Goal: Task Accomplishment & Management: Complete application form

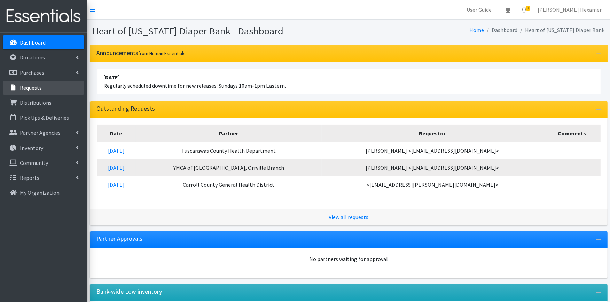
click at [31, 85] on p "Requests" at bounding box center [31, 87] width 22 height 7
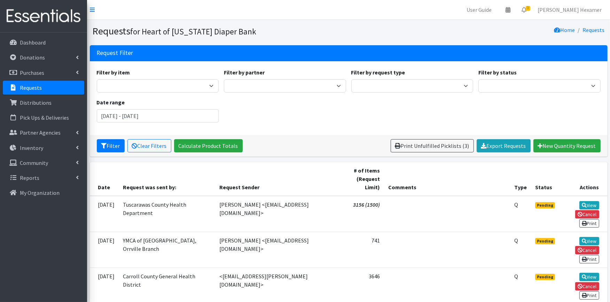
scroll to position [39, 0]
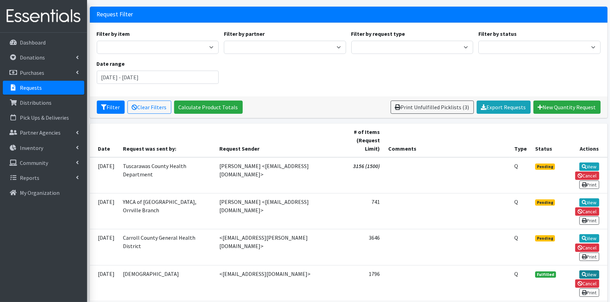
click at [591, 270] on link "View" at bounding box center [589, 274] width 20 height 8
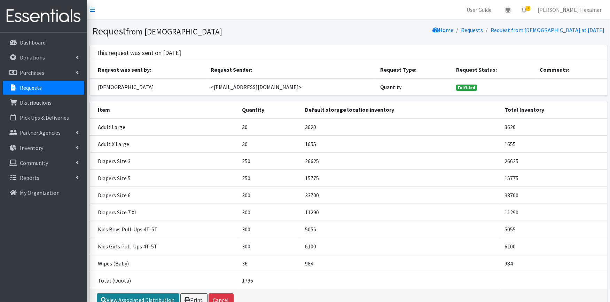
click at [129, 297] on link "View Associated Distribution" at bounding box center [138, 299] width 82 height 13
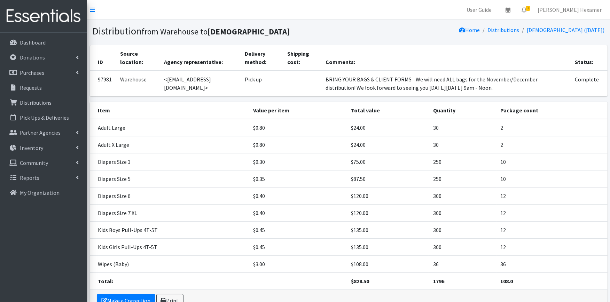
drag, startPoint x: 486, startPoint y: 86, endPoint x: 312, endPoint y: 71, distance: 175.0
click at [312, 71] on tr "97981 Warehouse <mwooden@firstchristian.com> Pick up BRING YOUR BAGS & CLIENT F…" at bounding box center [348, 84] width 517 height 26
copy tr "BRING YOUR BAGS & CLIENT FORMS - We will need ALL bags for the November/Decembe…"
click at [25, 85] on p "Requests" at bounding box center [31, 87] width 22 height 7
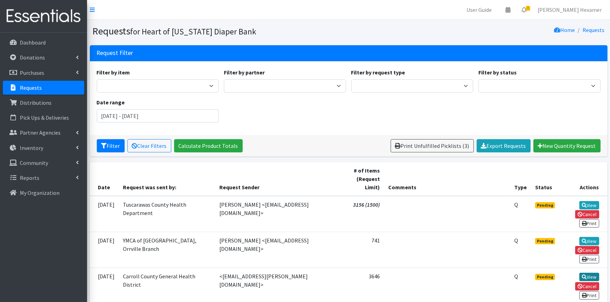
click at [587, 273] on link "View" at bounding box center [589, 277] width 20 height 8
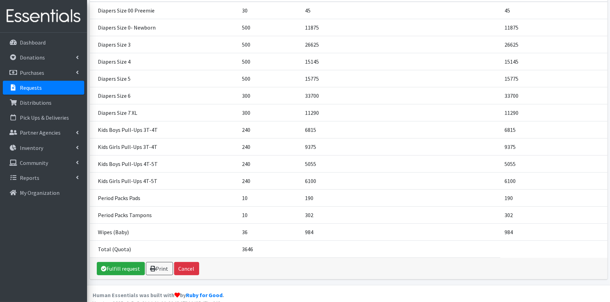
scroll to position [125, 0]
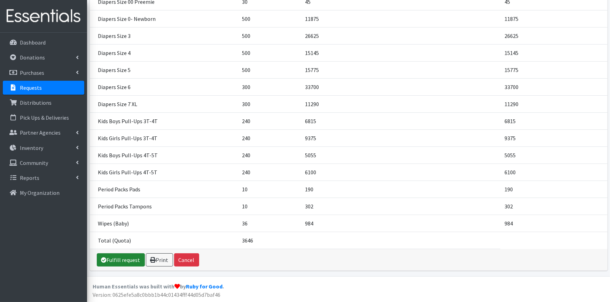
click at [126, 259] on link "Fulfill request" at bounding box center [121, 259] width 48 height 13
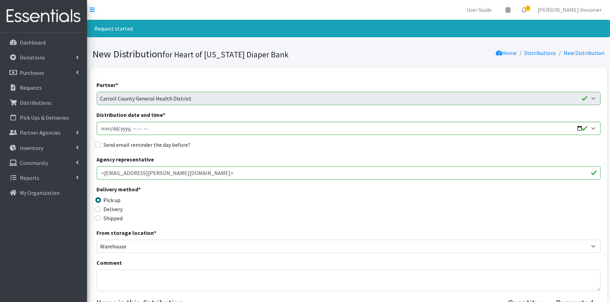
click at [118, 269] on div "Comment" at bounding box center [348, 274] width 503 height 33
click at [118, 274] on textarea "Comment" at bounding box center [348, 281] width 503 height 22
paste textarea "BRING YOUR BAGS & CLIENT FORMS - We will need ALL bags for the November/Decembe…"
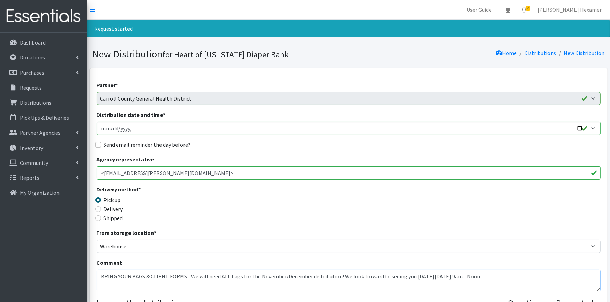
type textarea "BRING YOUR BAGS & CLIENT FORMS - We will need ALL bags for the November/Decembe…"
click at [578, 126] on input "Distribution date and time *" at bounding box center [348, 128] width 503 height 13
click at [295, 145] on div "Send email reminder the day before?" at bounding box center [348, 145] width 503 height 8
type input "2025-10-28T09:00"
click at [150, 146] on label "Send email reminder the day before?" at bounding box center [147, 145] width 87 height 8
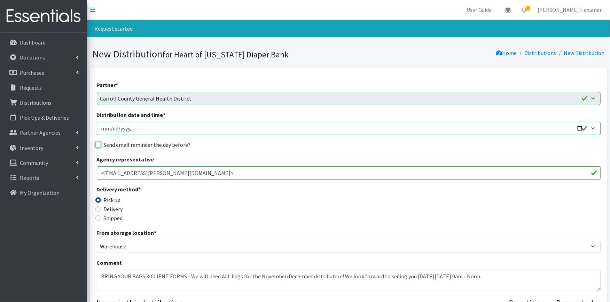
click at [101, 146] on input "Send email reminder the day before?" at bounding box center [98, 145] width 6 height 6
checkbox input "true"
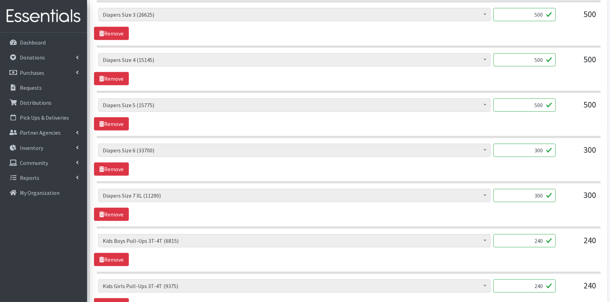
scroll to position [425, 0]
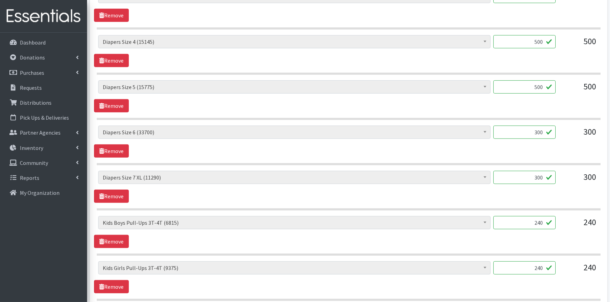
drag, startPoint x: 530, startPoint y: 222, endPoint x: 569, endPoint y: 224, distance: 39.4
click at [569, 224] on div "Adult XXX Large (0) Adult Large (3620) Adult XX Large (360) Adult Medium (1200)…" at bounding box center [348, 225] width 500 height 19
type input "250"
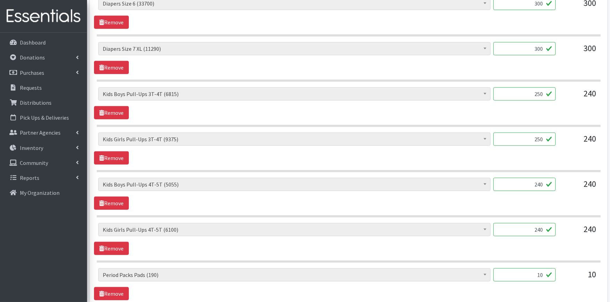
scroll to position [588, 0]
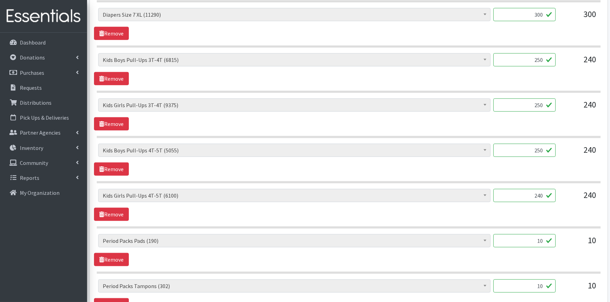
type input "250"
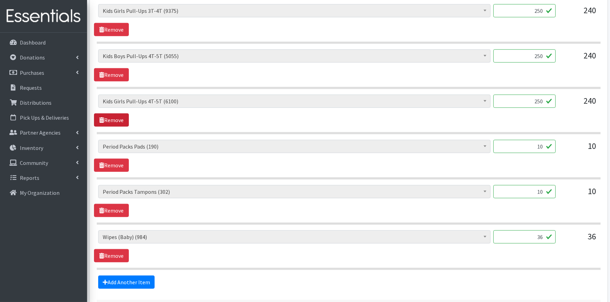
scroll to position [741, 0]
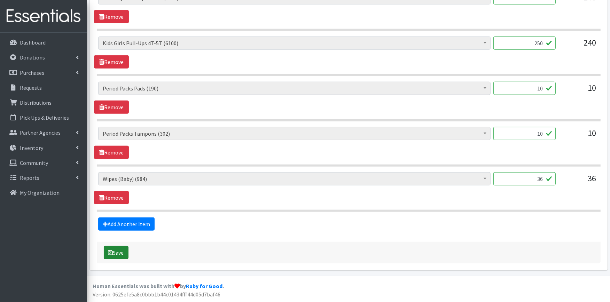
click at [120, 252] on button "Save" at bounding box center [116, 252] width 25 height 13
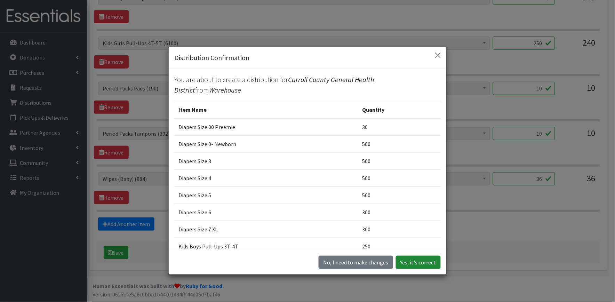
click at [427, 263] on button "Yes, it's correct" at bounding box center [418, 262] width 45 height 13
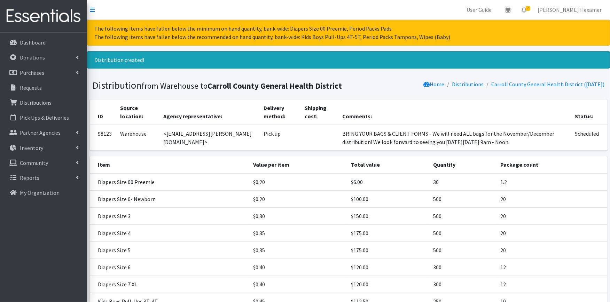
scroll to position [180, 0]
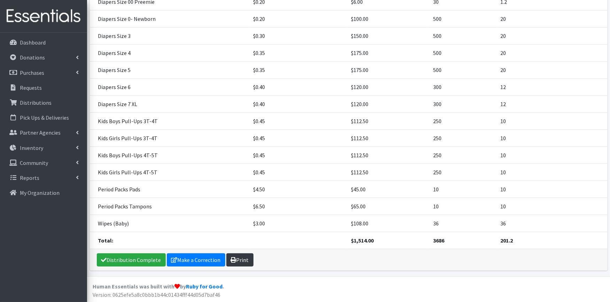
click at [239, 259] on link "Print" at bounding box center [239, 259] width 27 height 13
click at [122, 256] on link "Distribution Complete" at bounding box center [131, 259] width 69 height 13
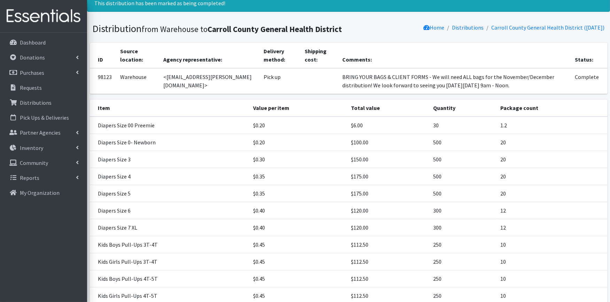
scroll to position [0, 0]
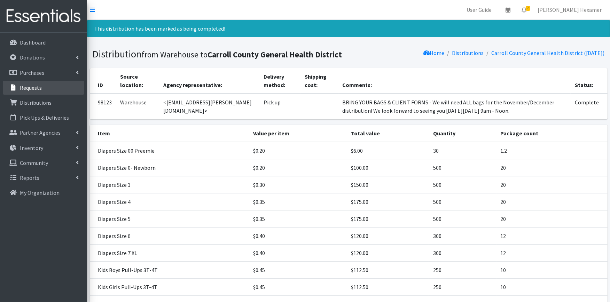
click at [39, 86] on p "Requests" at bounding box center [31, 87] width 22 height 7
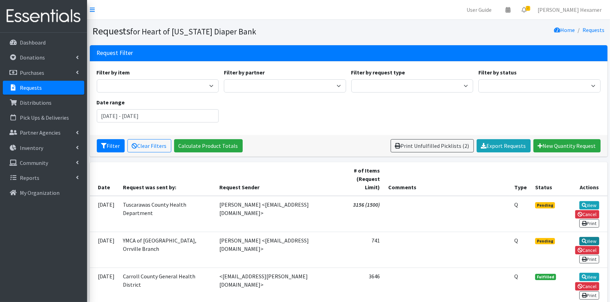
click at [594, 237] on link "View" at bounding box center [589, 241] width 20 height 8
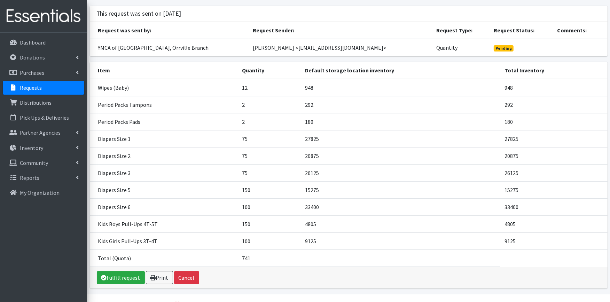
scroll to position [57, 0]
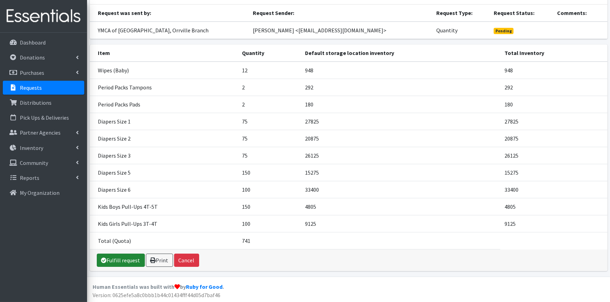
click at [130, 259] on link "Fulfill request" at bounding box center [121, 260] width 48 height 13
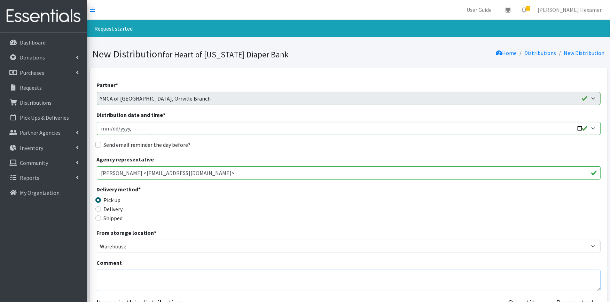
click at [122, 276] on textarea "Comment" at bounding box center [348, 281] width 503 height 22
paste textarea "BRING YOUR BAGS & CLIENT FORMS - We will need ALL bags for the November/Decembe…"
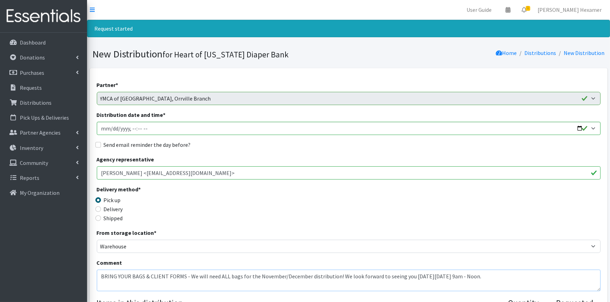
type textarea "BRING YOUR BAGS & CLIENT FORMS - We will need ALL bags for the November/Decembe…"
click at [582, 128] on input "Distribution date and time *" at bounding box center [348, 128] width 503 height 13
type input "2025-10-28T09:00"
click at [301, 148] on div "Send email reminder the day before?" at bounding box center [348, 145] width 503 height 8
click at [150, 145] on label "Send email reminder the day before?" at bounding box center [147, 145] width 87 height 8
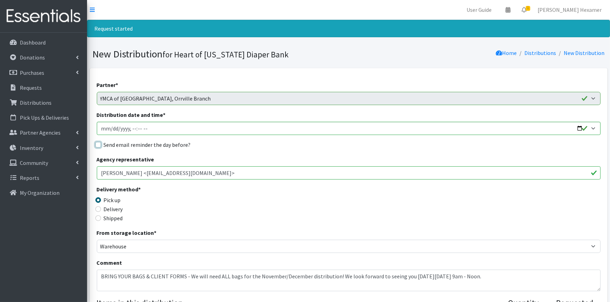
click at [101, 145] on input "Send email reminder the day before?" at bounding box center [98, 145] width 6 height 6
checkbox input "true"
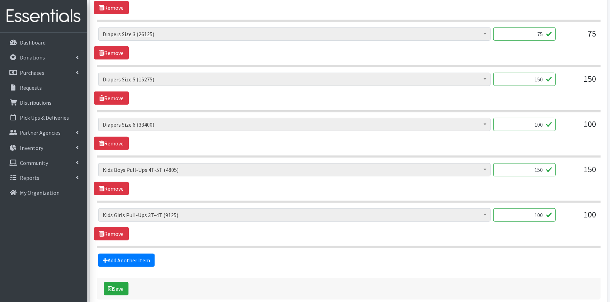
scroll to position [560, 0]
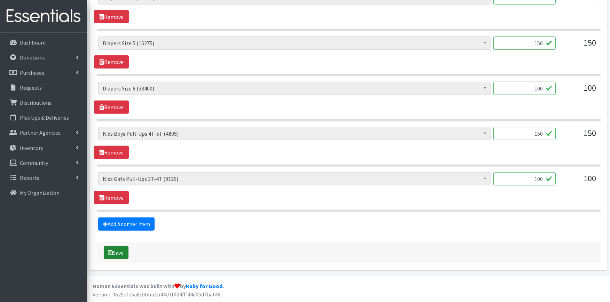
click at [121, 251] on button "Save" at bounding box center [116, 252] width 25 height 13
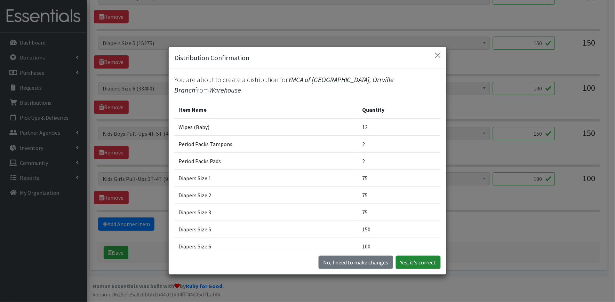
click at [405, 256] on button "Yes, it's correct" at bounding box center [418, 262] width 45 height 13
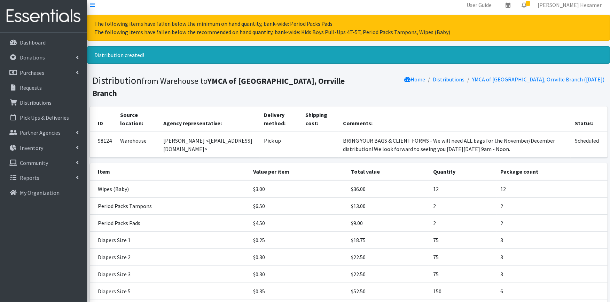
scroll to position [124, 0]
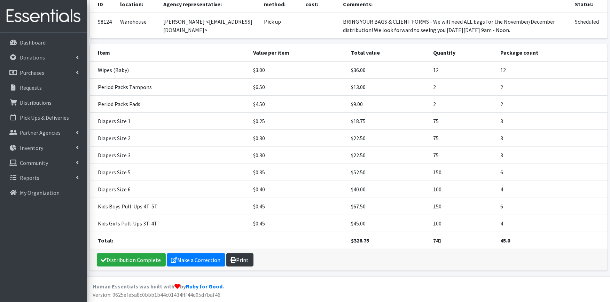
click at [232, 257] on icon at bounding box center [234, 260] width 6 height 6
click at [130, 259] on link "Distribution Complete" at bounding box center [131, 259] width 69 height 13
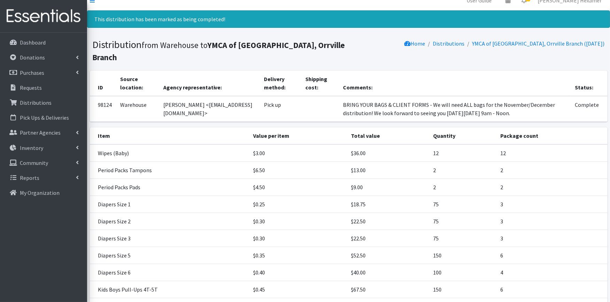
scroll to position [0, 0]
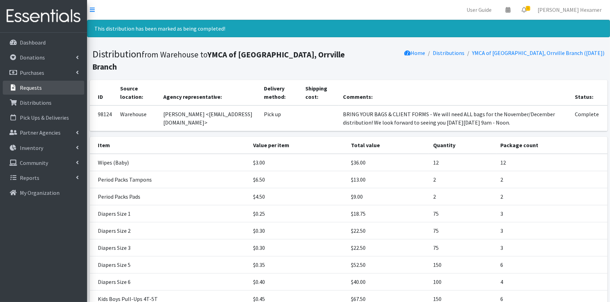
click at [41, 89] on link "Requests" at bounding box center [43, 88] width 81 height 14
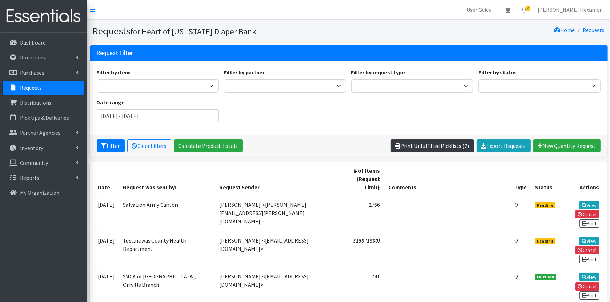
click at [422, 145] on link "Print Unfulfilled Picklists (2)" at bounding box center [431, 145] width 83 height 13
